Goal: Task Accomplishment & Management: Use online tool/utility

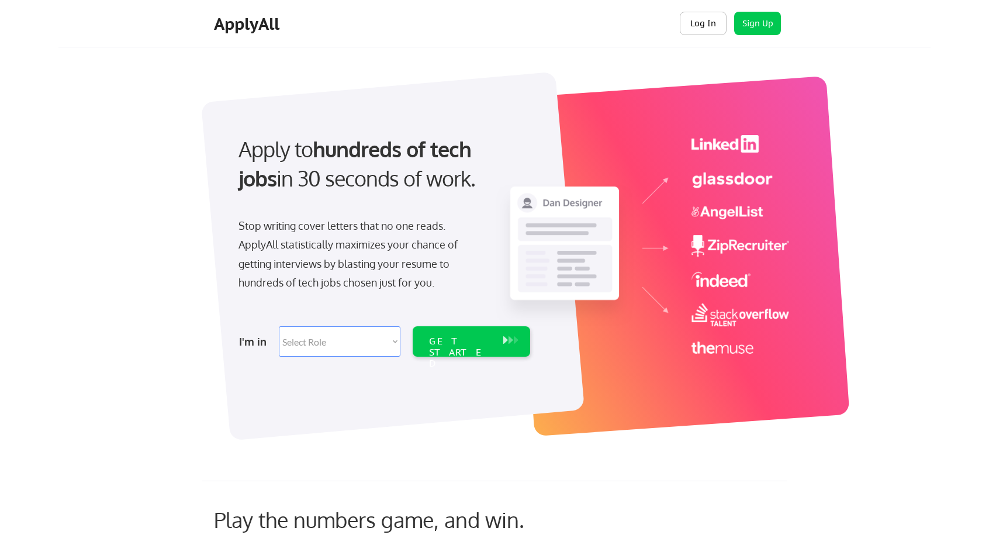
click at [708, 14] on button "Log In" at bounding box center [703, 23] width 47 height 23
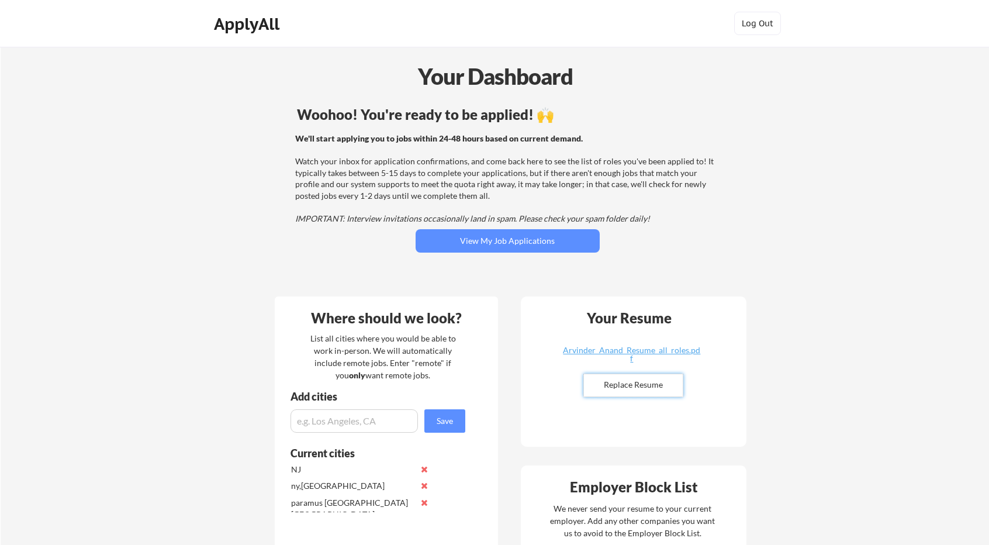
click at [624, 384] on input "file" at bounding box center [633, 385] width 99 height 22
type input "C:\fakepath\Arvinder_Singh_Anand_Resume_updated.pdf"
